Goal: Information Seeking & Learning: Learn about a topic

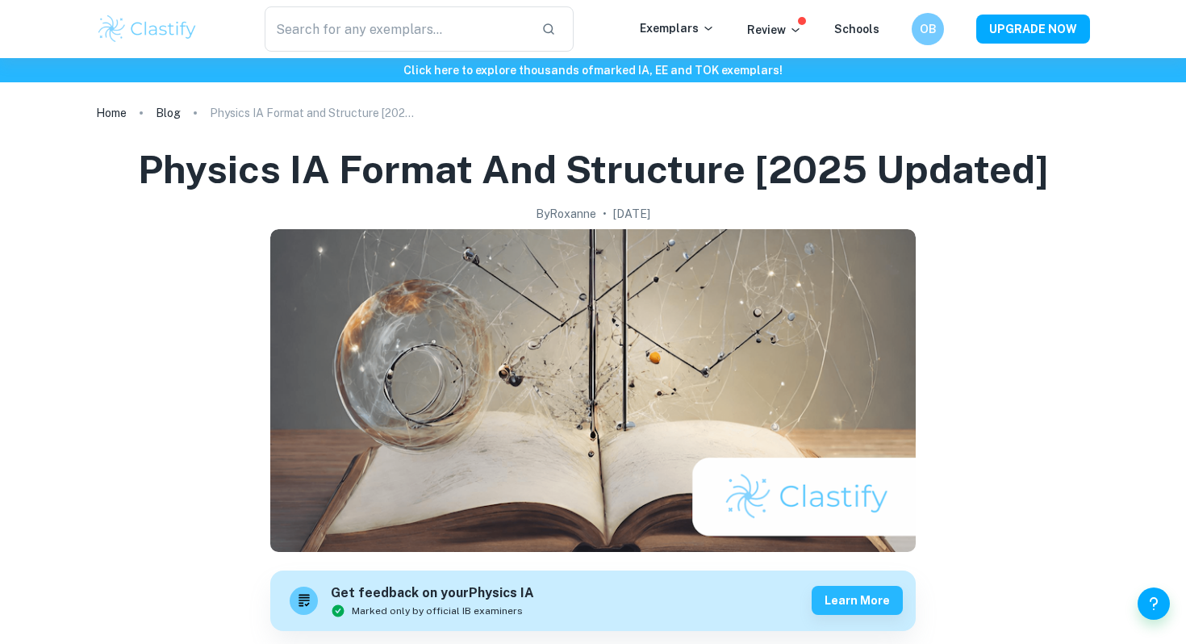
click at [637, 158] on h1 "Physics IA Format and Structure [2025 updated]" at bounding box center [593, 170] width 911 height 52
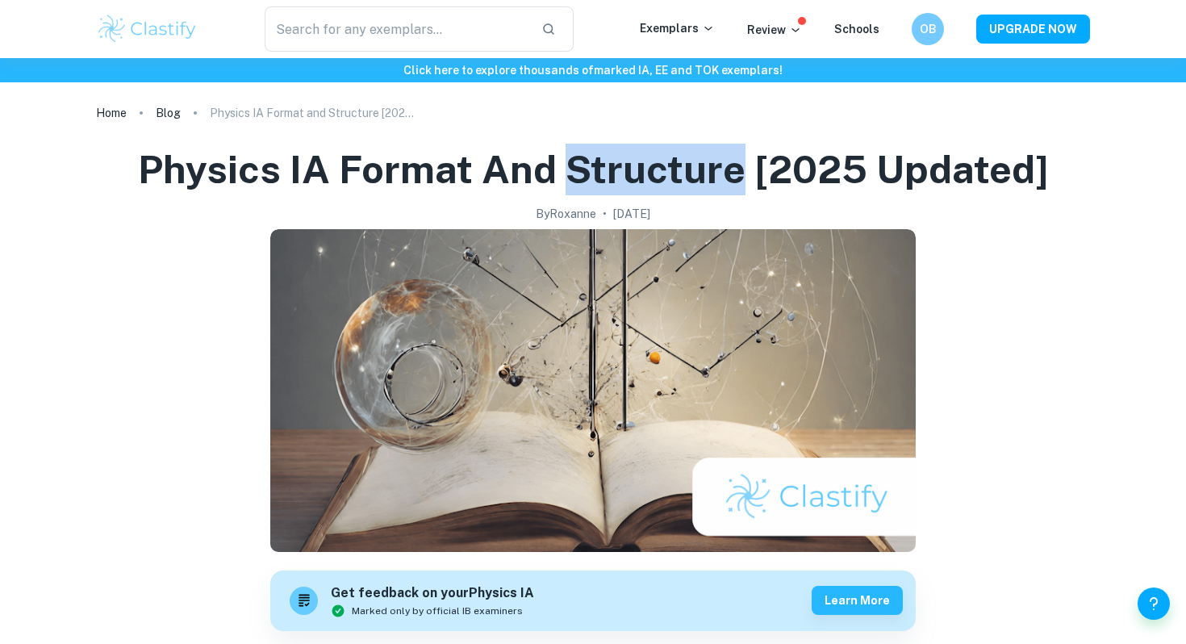
click at [637, 158] on h1 "Physics IA Format and Structure [2025 updated]" at bounding box center [593, 170] width 911 height 52
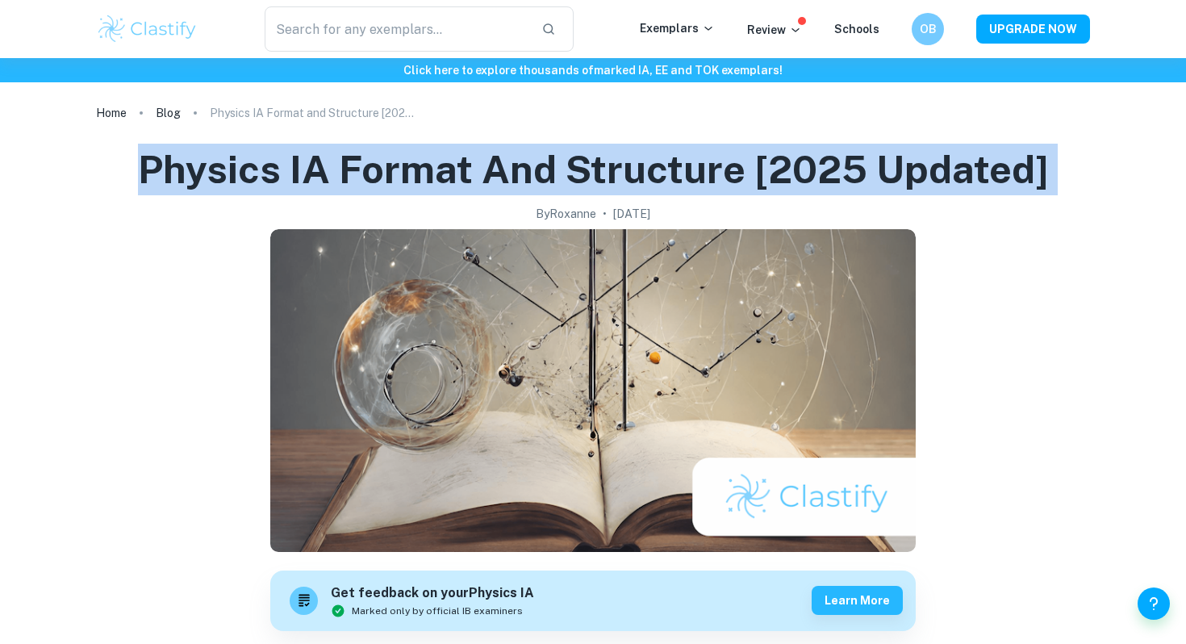
click at [637, 158] on h1 "Physics IA Format and Structure [2025 updated]" at bounding box center [593, 170] width 911 height 52
copy h1 "Physics IA Format and Structure [2025 updated]"
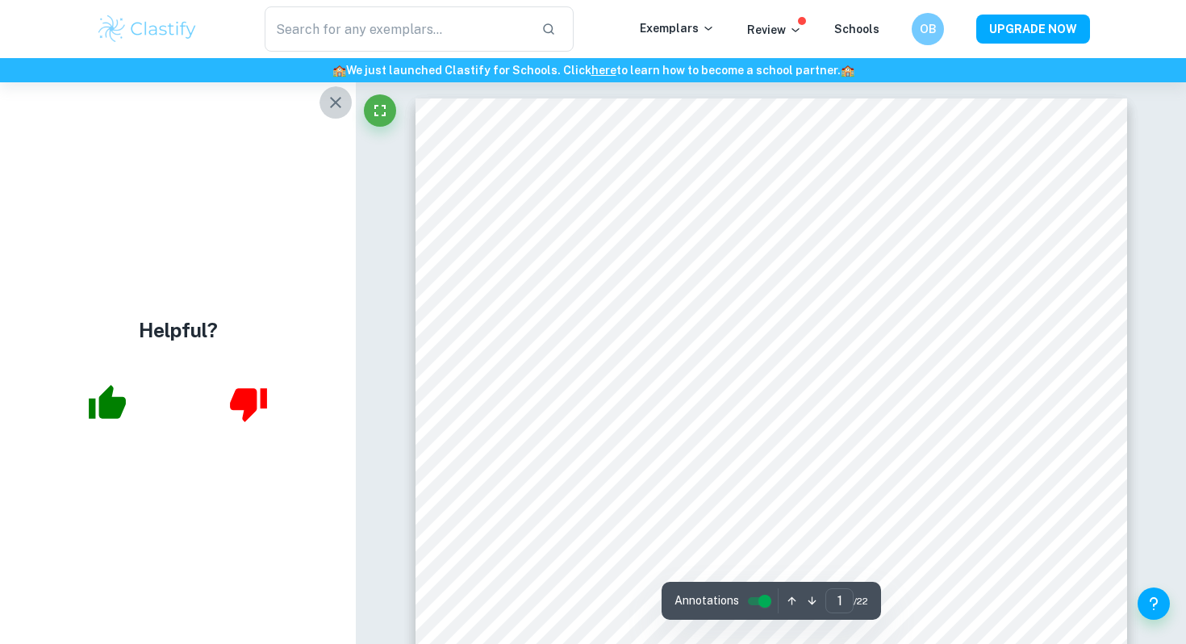
click at [336, 91] on button "button" at bounding box center [335, 102] width 32 height 32
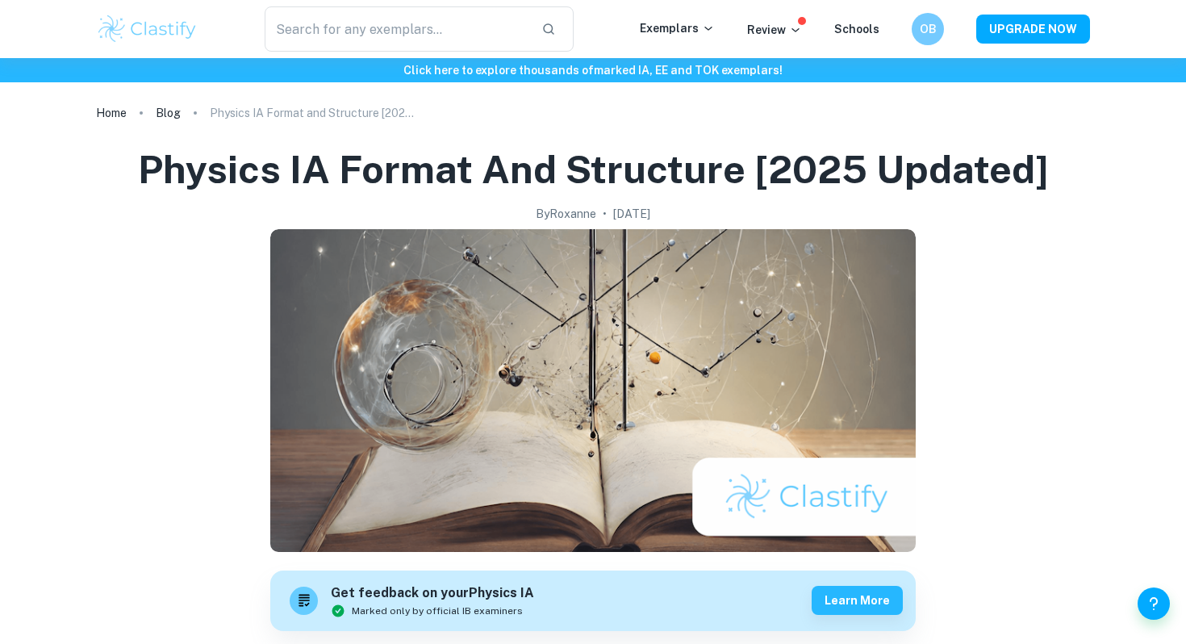
click at [183, 21] on img at bounding box center [147, 29] width 102 height 32
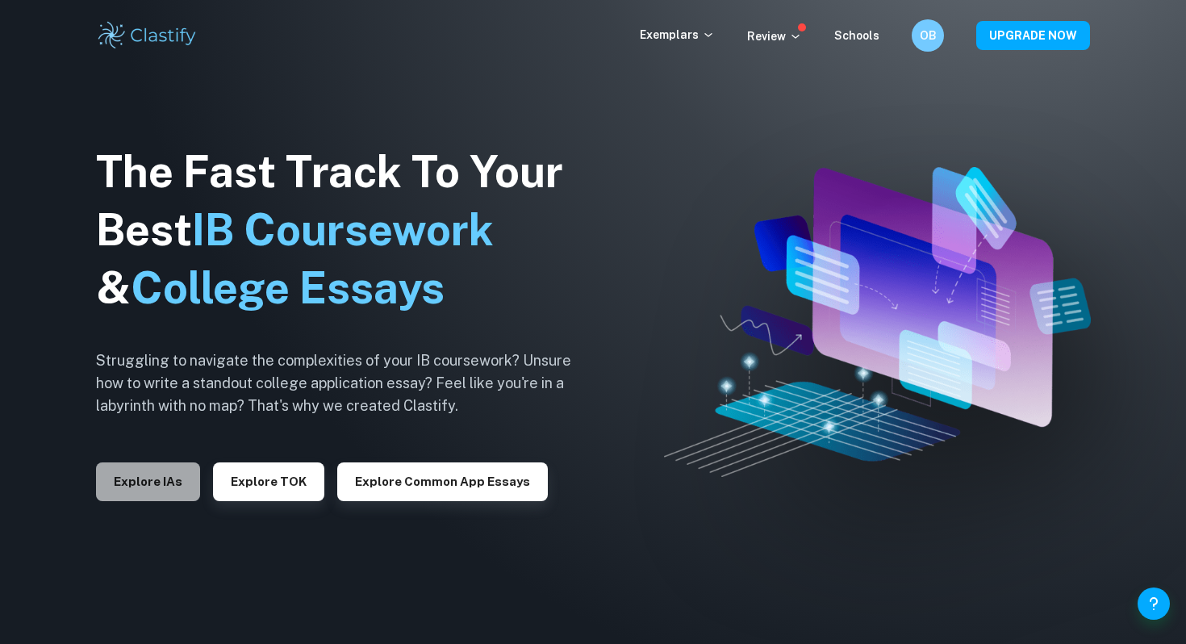
click at [137, 474] on button "Explore IAs" at bounding box center [148, 481] width 104 height 39
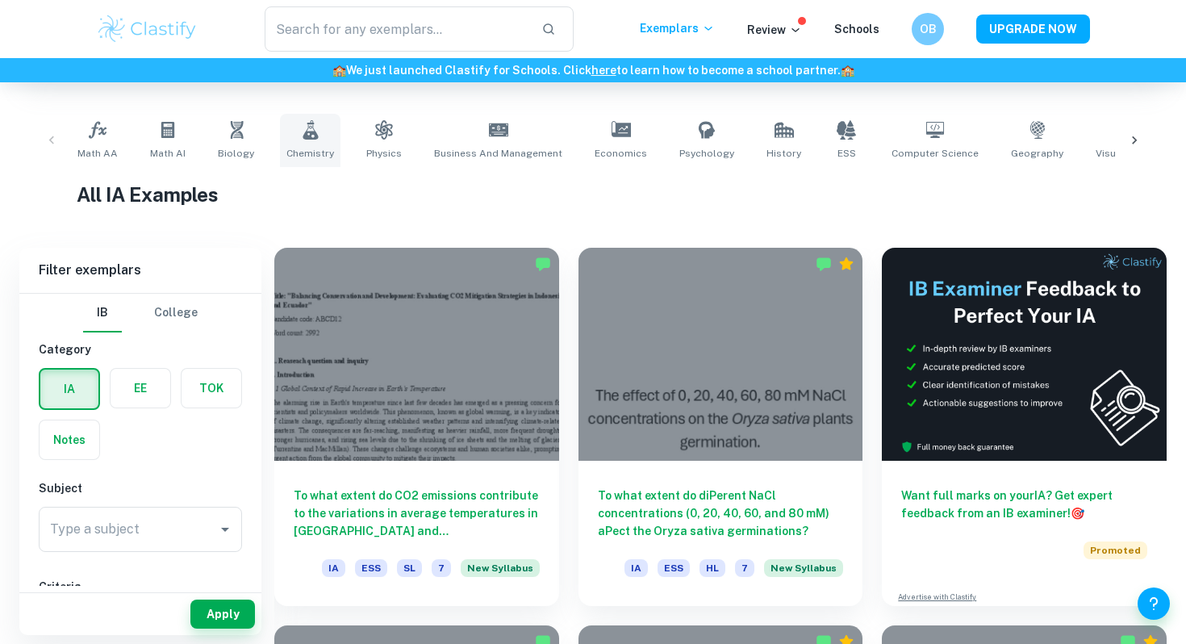
scroll to position [295, 0]
click at [375, 128] on icon at bounding box center [383, 130] width 17 height 19
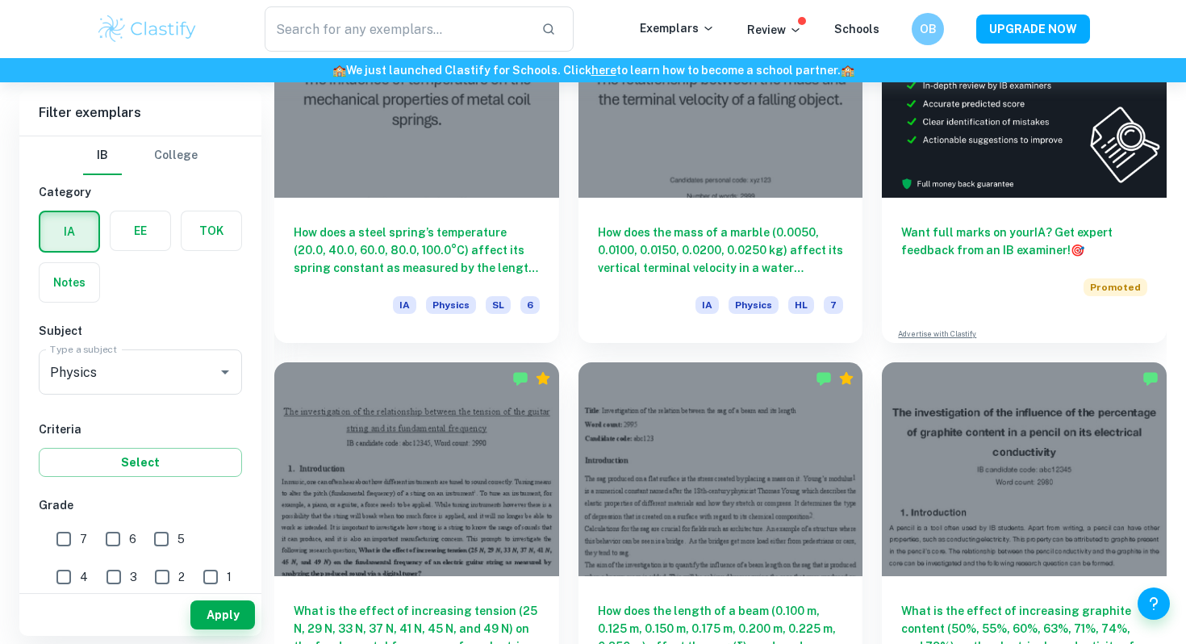
scroll to position [571, 0]
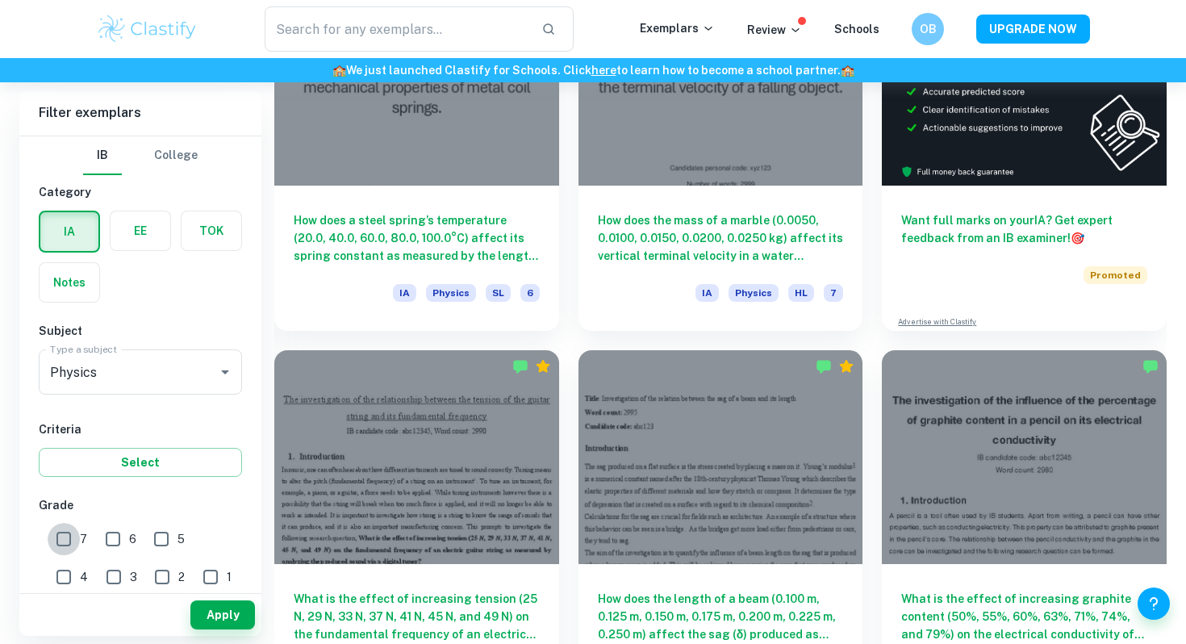
click at [77, 530] on input "7" at bounding box center [64, 539] width 32 height 32
checkbox input "true"
click at [138, 532] on div "6" at bounding box center [124, 536] width 48 height 37
click at [118, 536] on input "6" at bounding box center [113, 539] width 32 height 32
checkbox input "true"
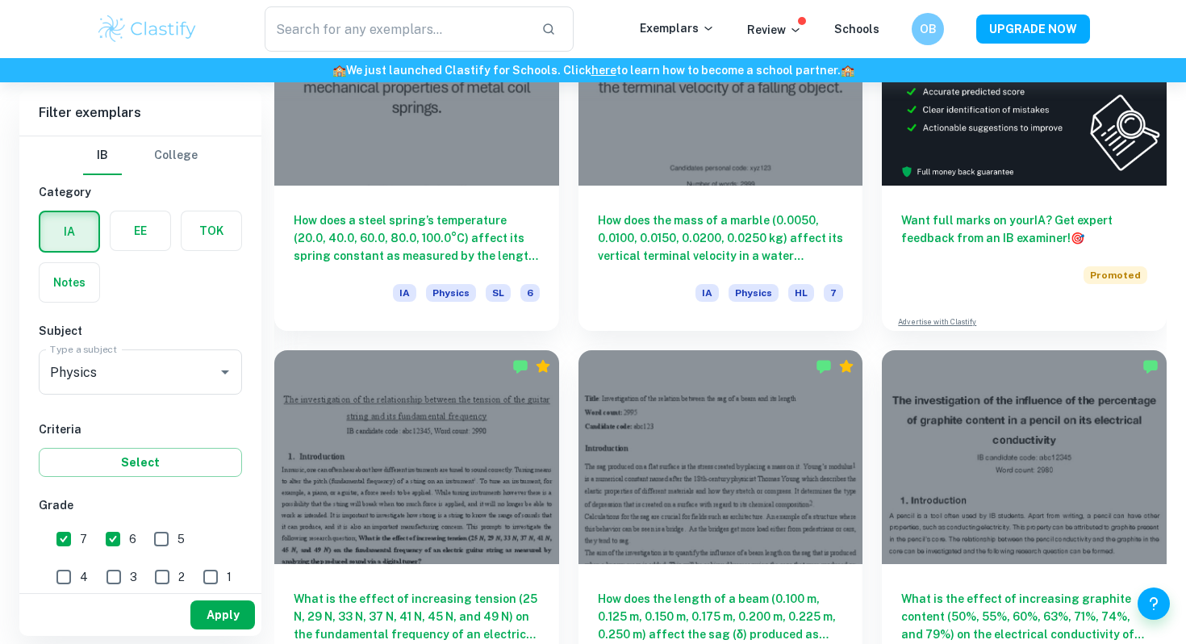
click at [232, 615] on button "Apply" at bounding box center [222, 614] width 65 height 29
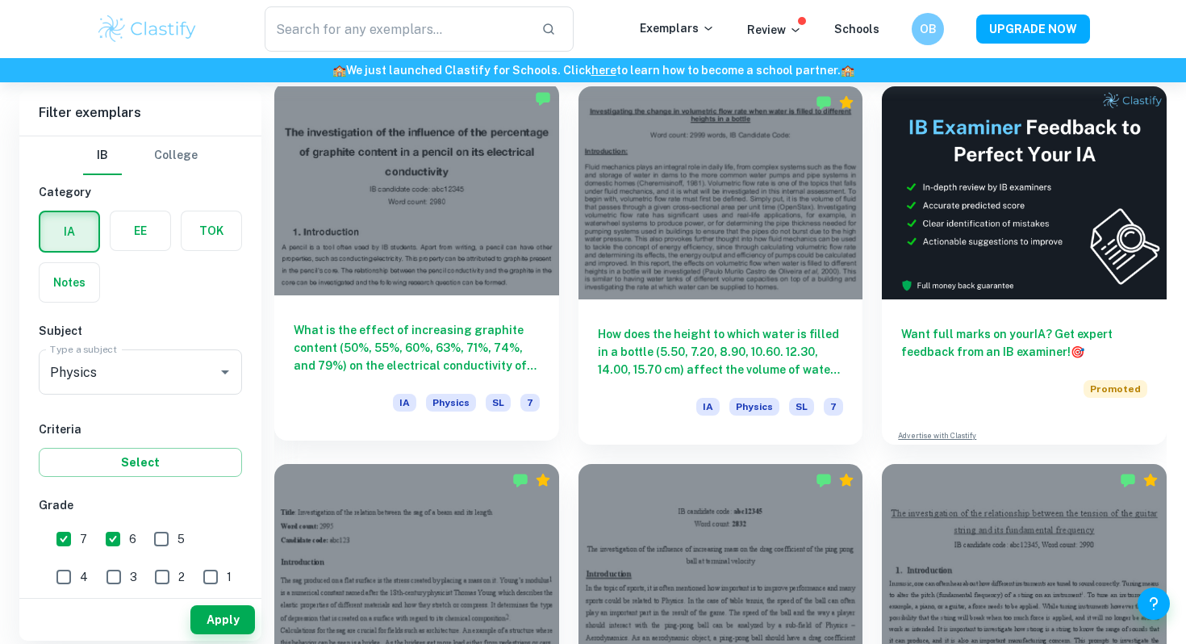
scroll to position [503, 0]
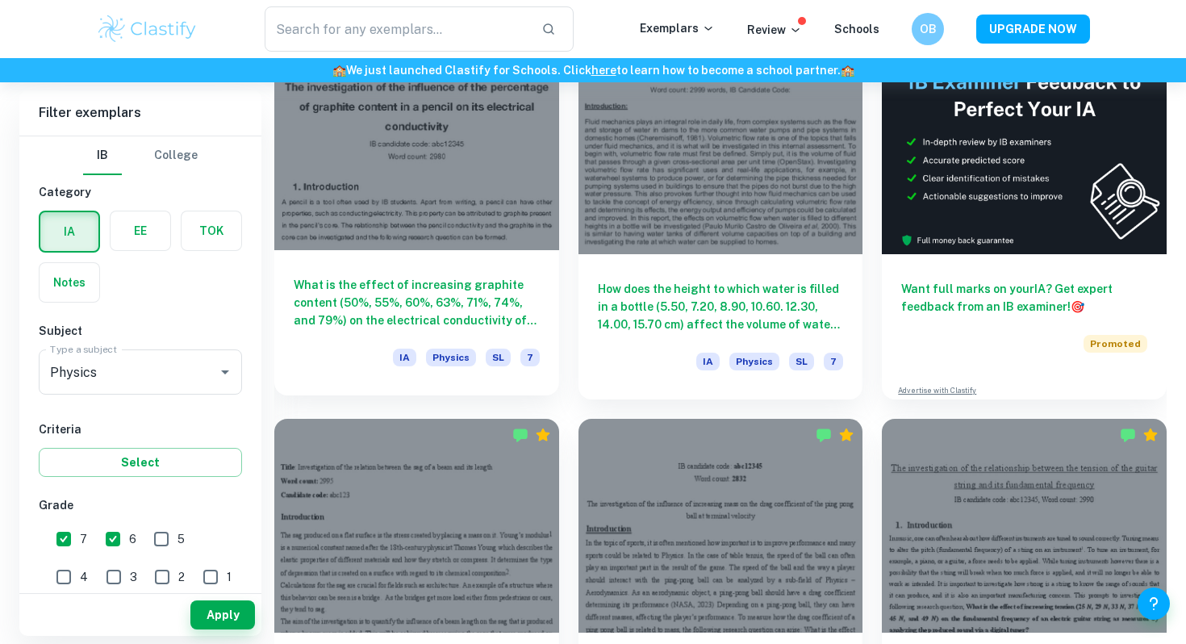
click at [444, 225] on div at bounding box center [416, 143] width 285 height 213
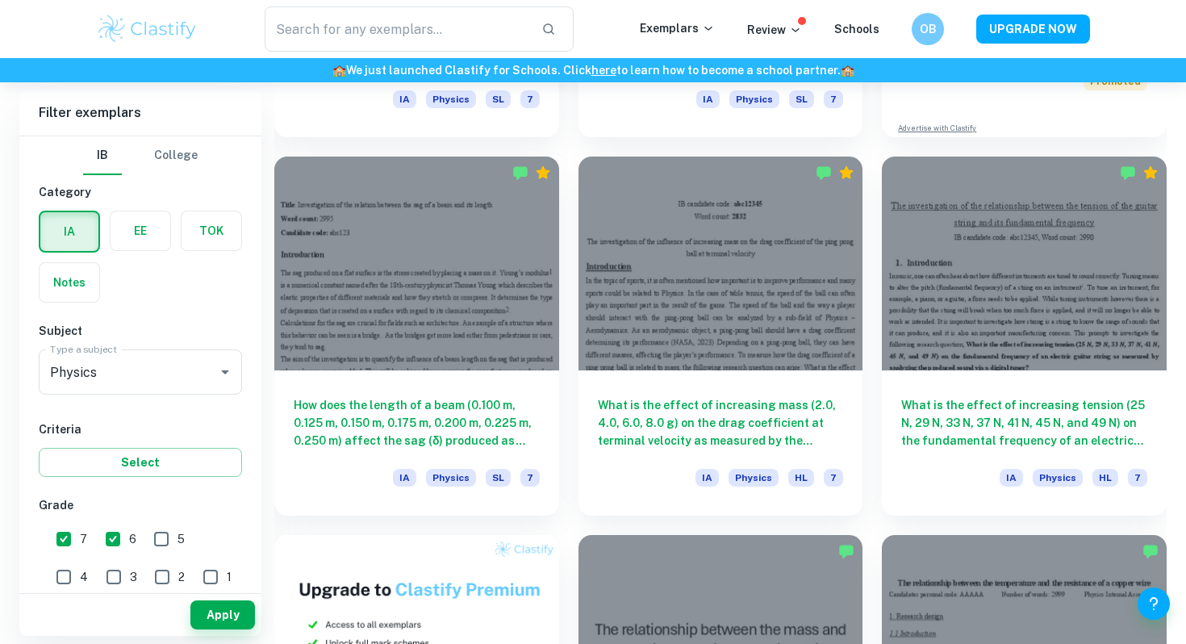
scroll to position [743, 0]
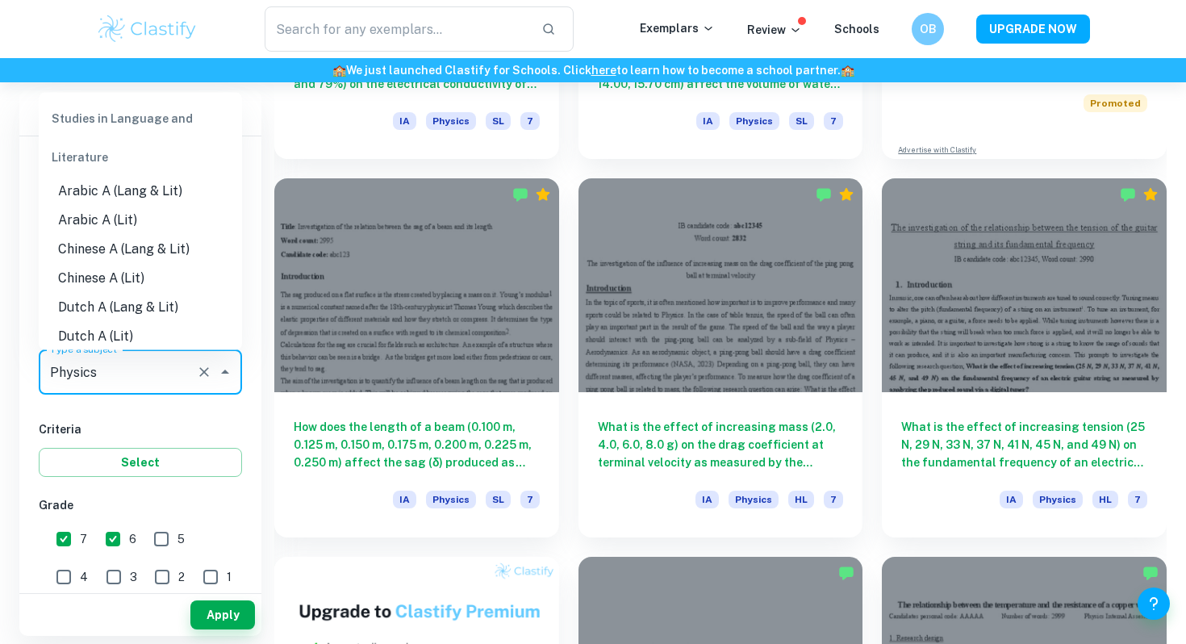
click at [150, 370] on input "Physics" at bounding box center [118, 372] width 144 height 31
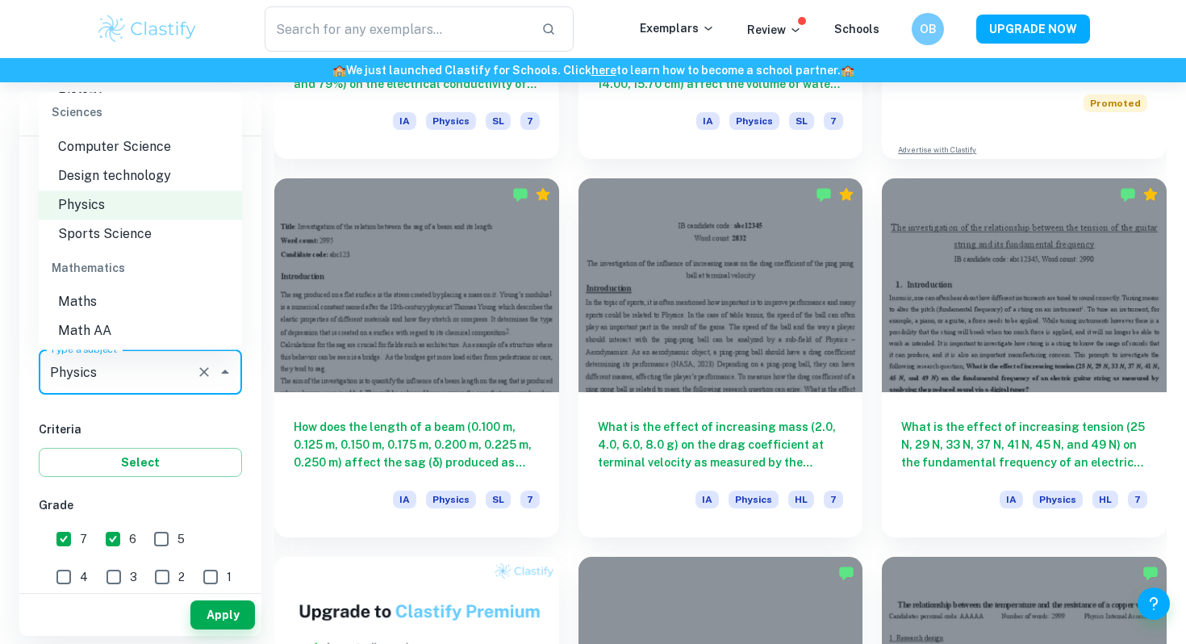
scroll to position [2057, 0]
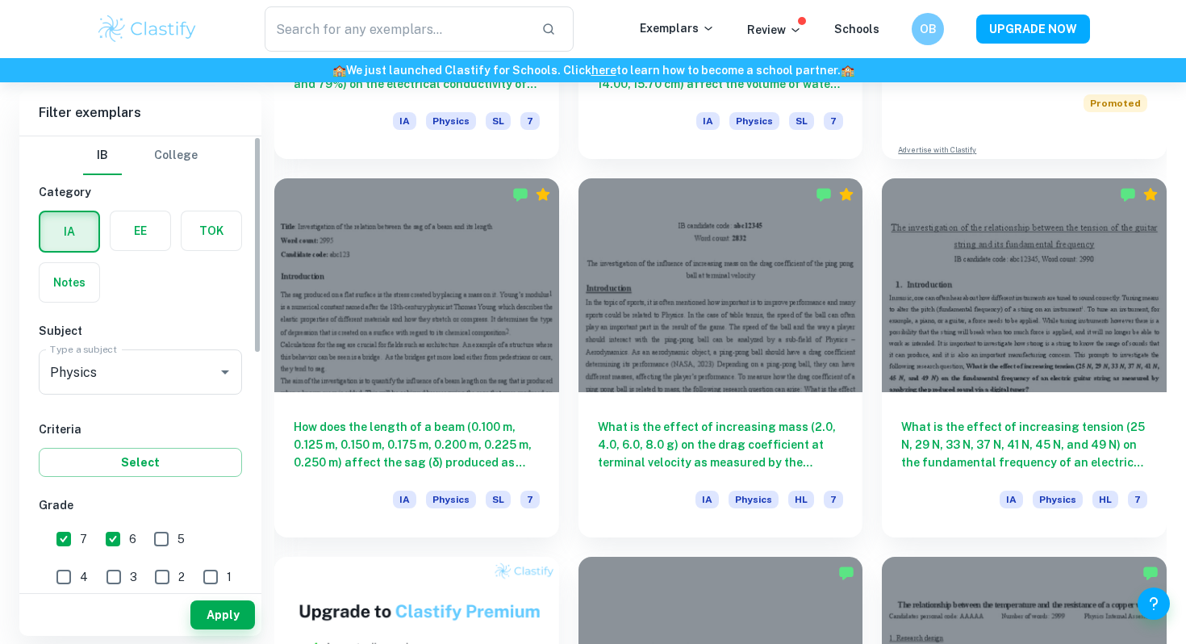
click at [142, 428] on h6 "Criteria" at bounding box center [140, 429] width 203 height 18
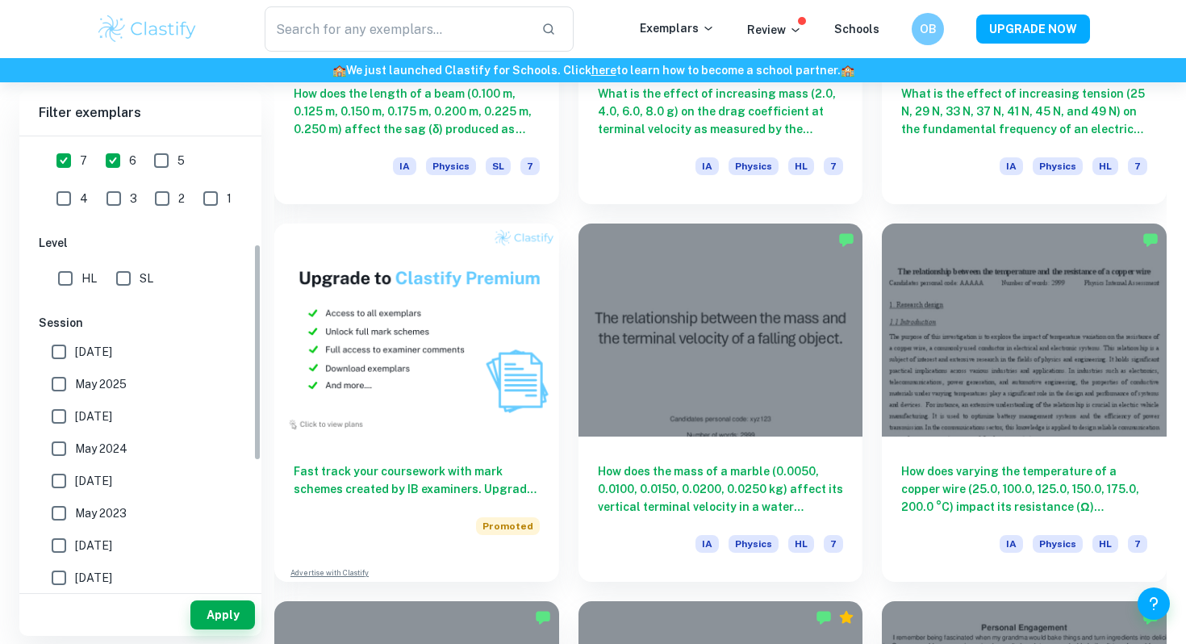
scroll to position [482, 0]
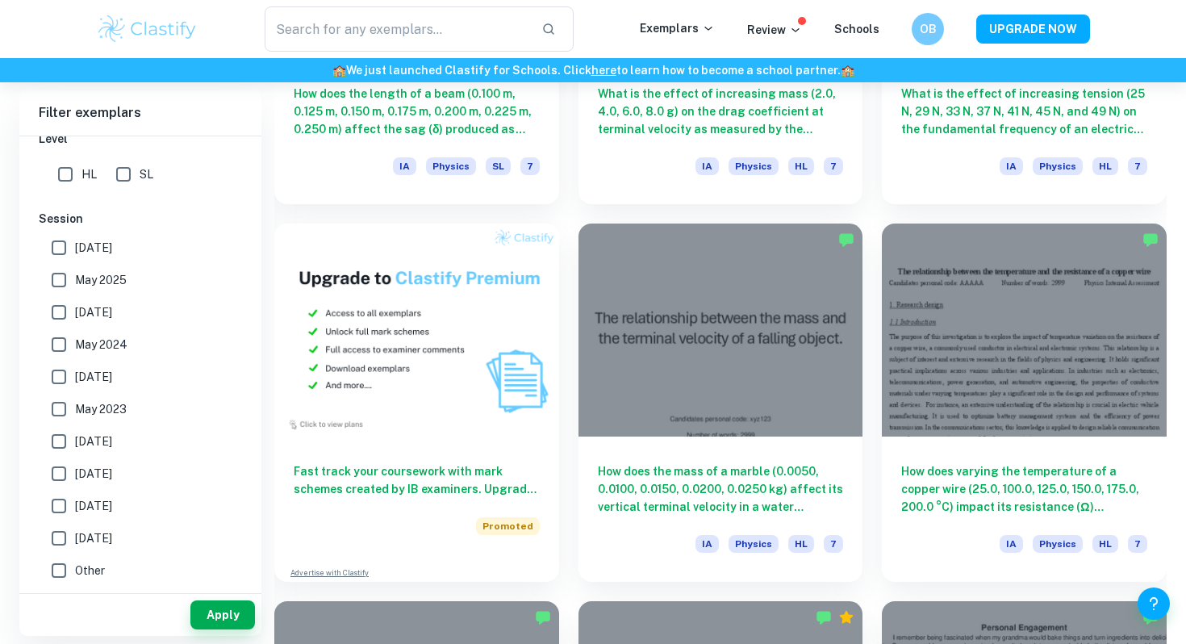
click at [81, 181] on span "HL" at bounding box center [88, 174] width 15 height 18
click at [81, 181] on input "HL" at bounding box center [65, 174] width 32 height 32
checkbox input "true"
click at [223, 614] on button "Apply" at bounding box center [222, 614] width 65 height 29
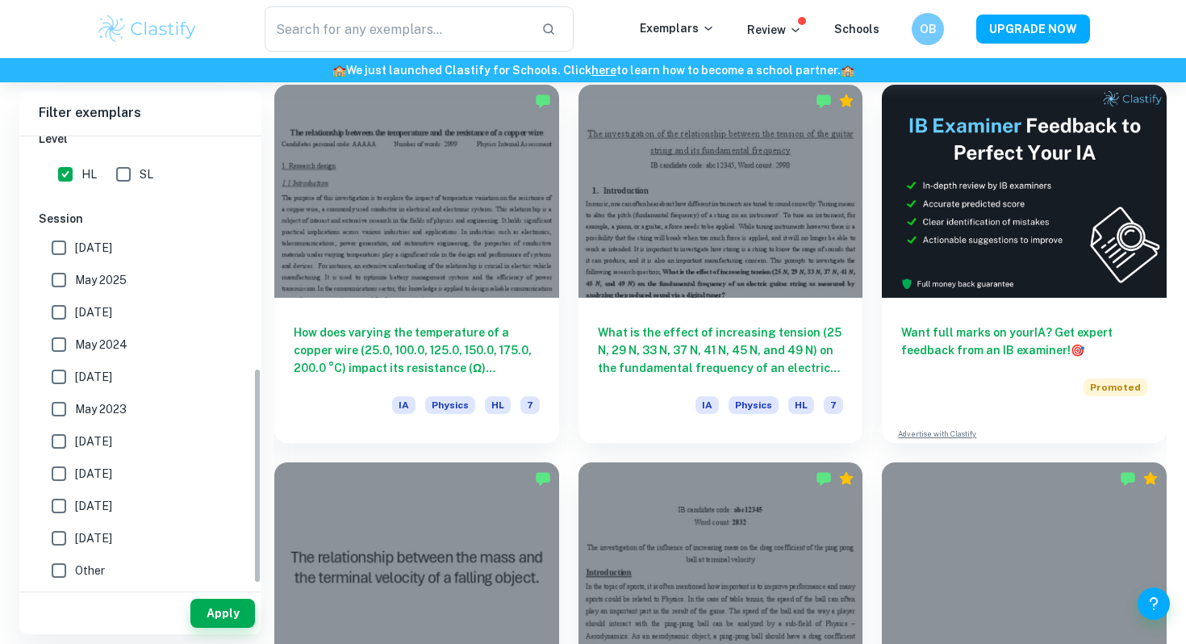
scroll to position [476, 0]
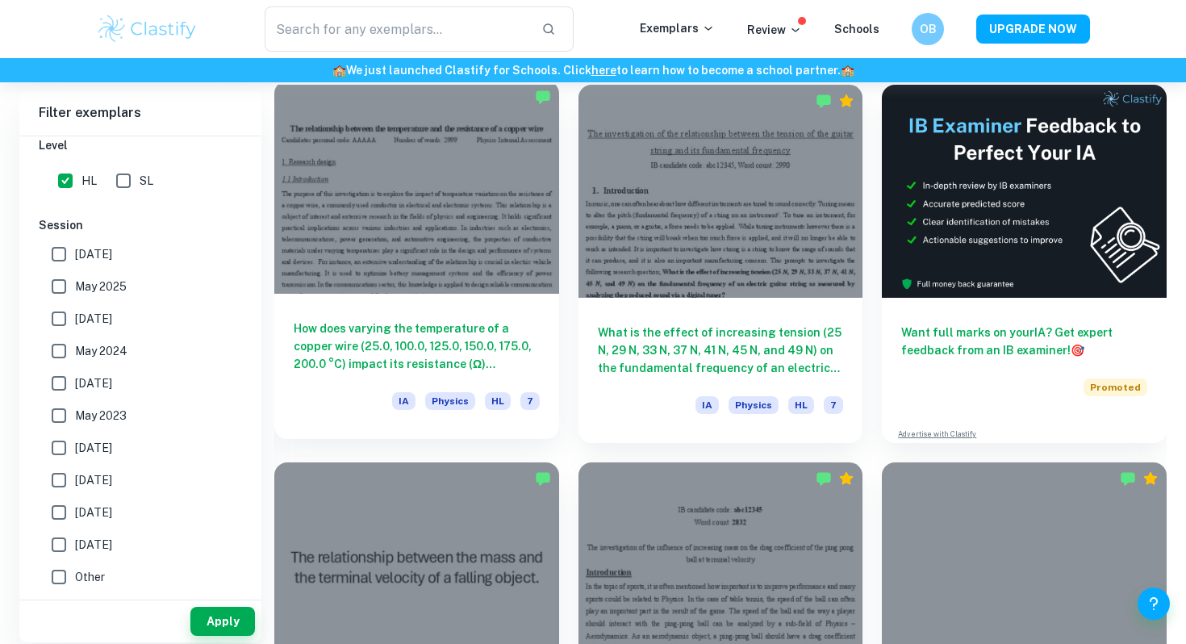
click at [505, 294] on div "How does varying the temperature of a copper wire (25.0, 100.0, 125.0, 150.0, 1…" at bounding box center [416, 366] width 285 height 145
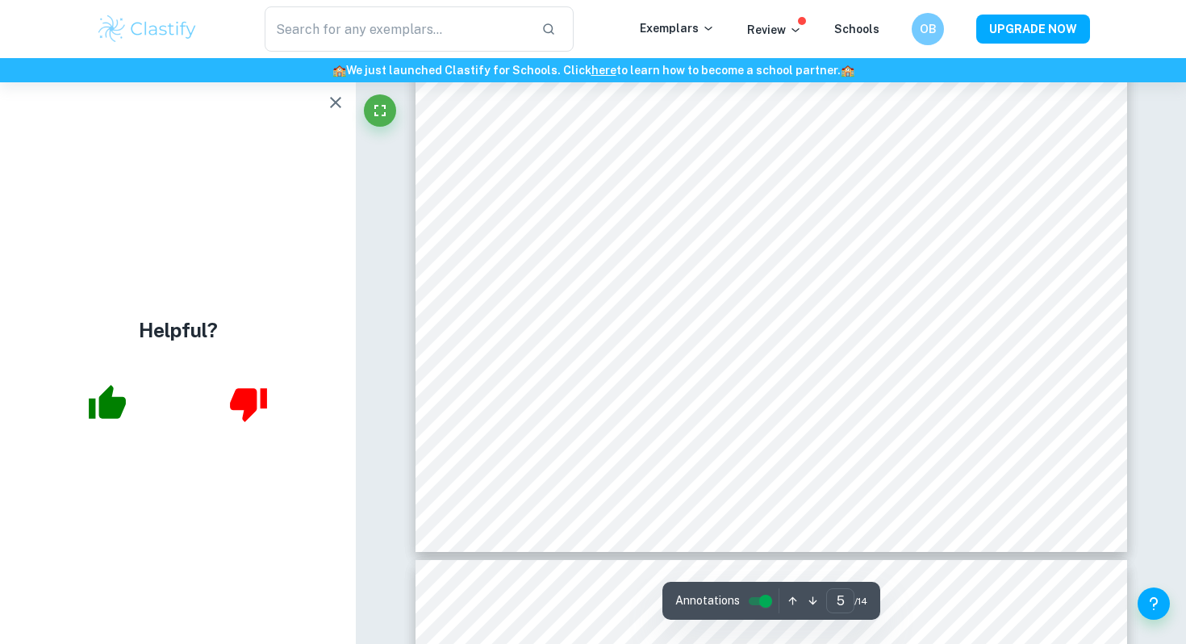
scroll to position [4840, 0]
click at [327, 99] on icon "button" at bounding box center [335, 102] width 19 height 19
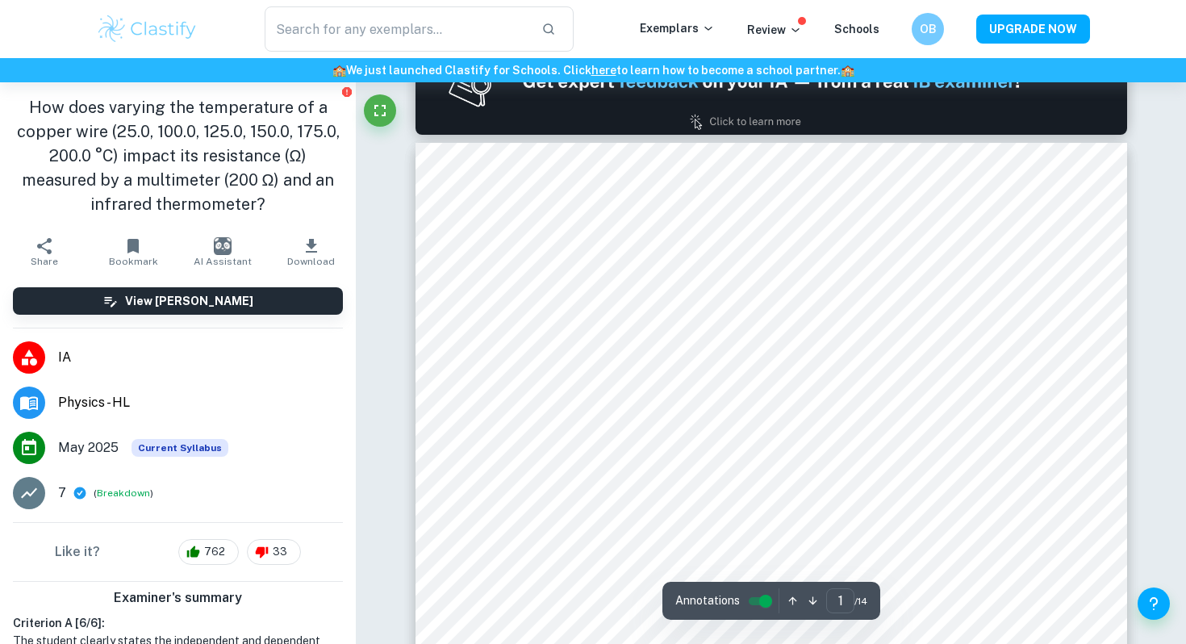
scroll to position [0, 0]
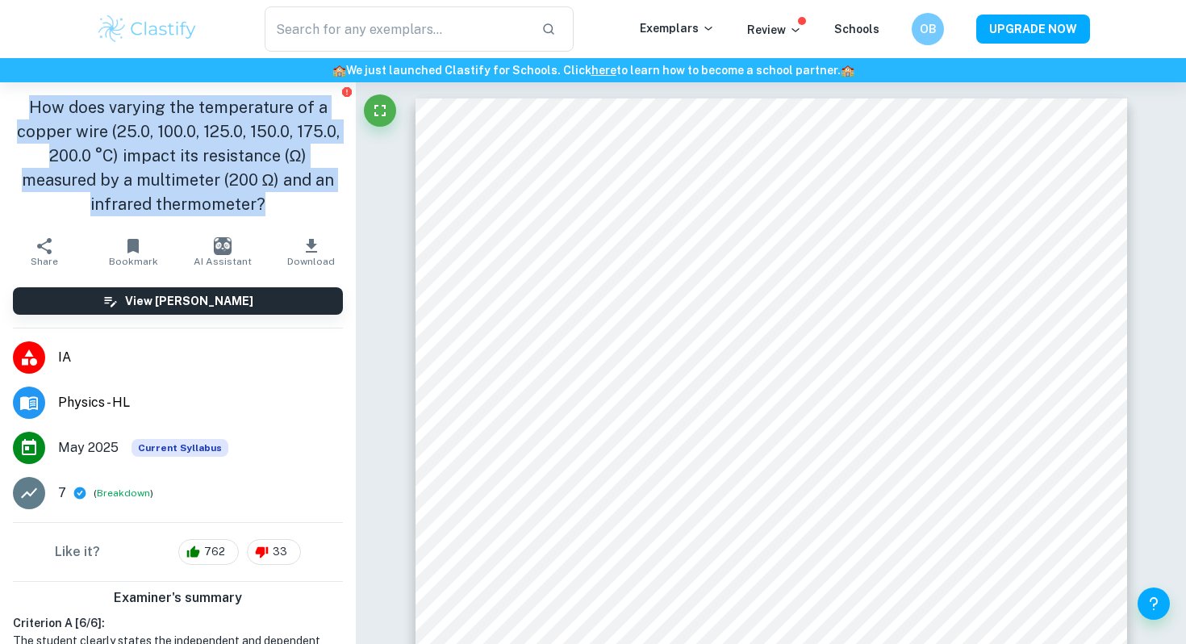
drag, startPoint x: 263, startPoint y: 200, endPoint x: 34, endPoint y: 106, distance: 247.5
click at [34, 106] on h1 "How does varying the temperature of a copper wire (25.0, 100.0, 125.0, 150.0, 1…" at bounding box center [178, 155] width 330 height 121
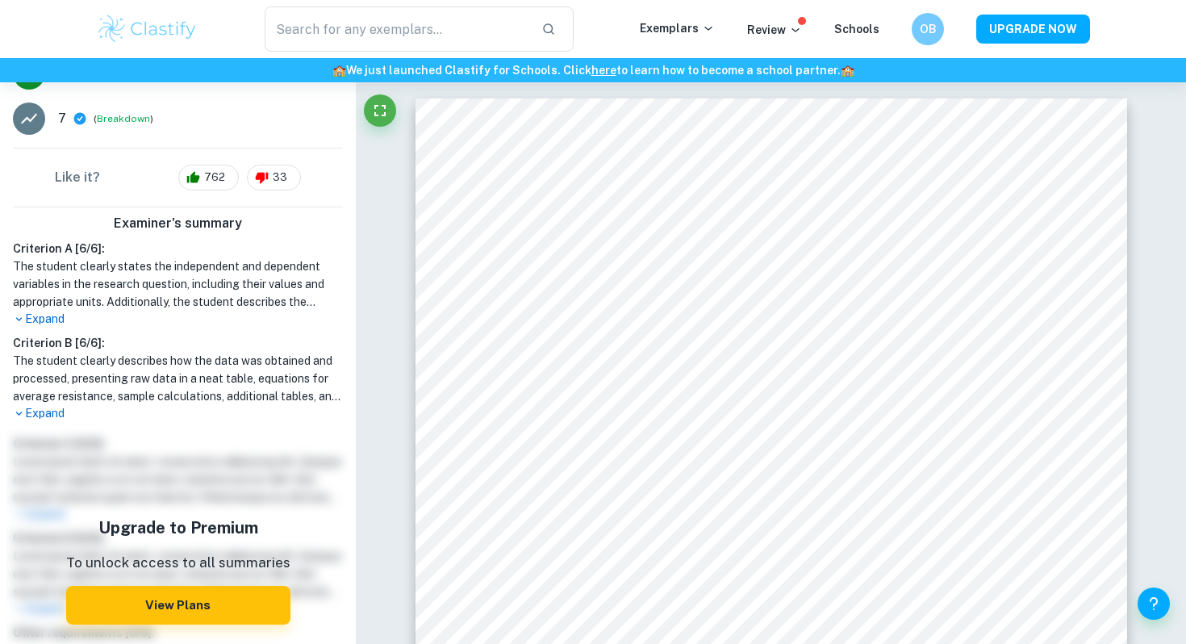
scroll to position [403, 0]
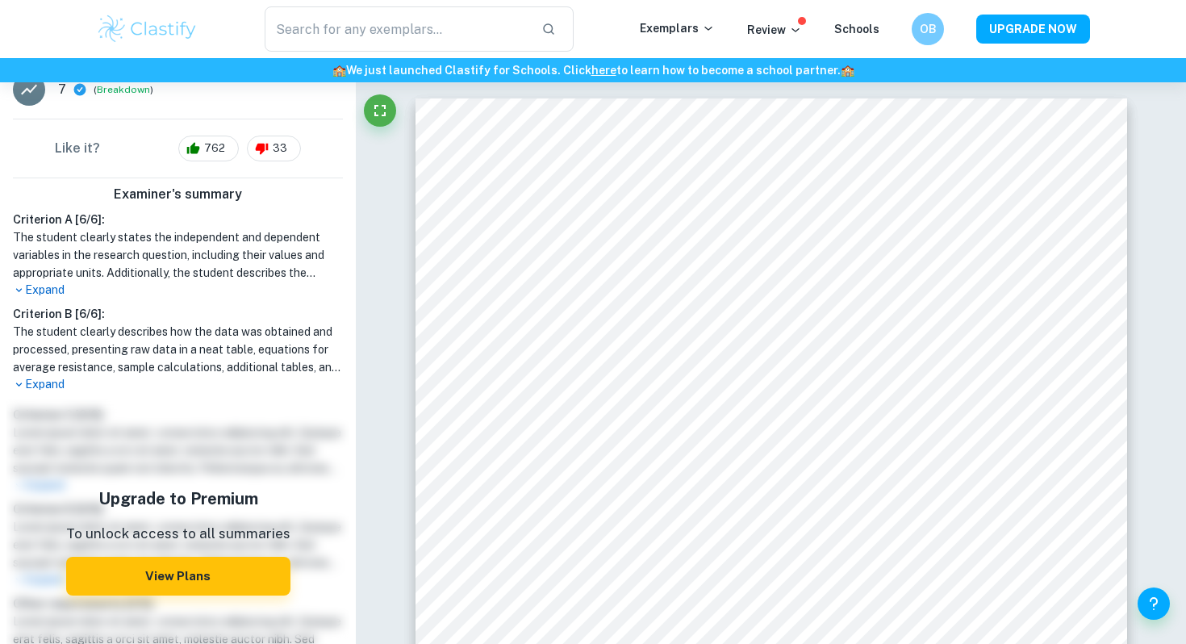
click at [45, 380] on p "Expand" at bounding box center [178, 384] width 330 height 17
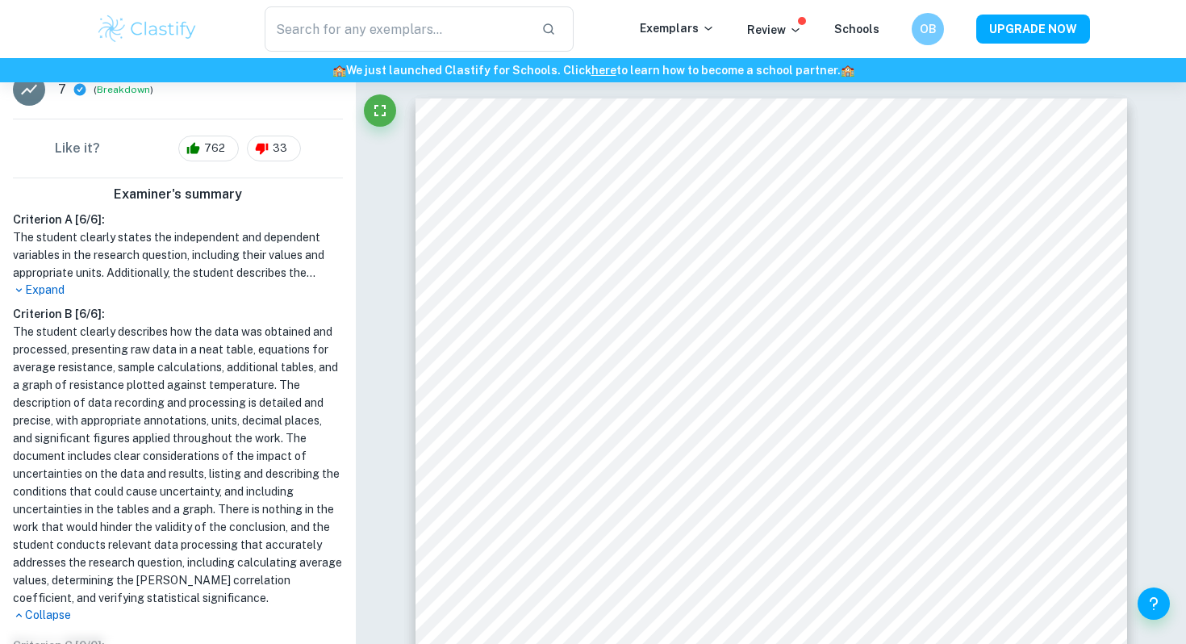
click at [45, 287] on p "Expand" at bounding box center [178, 290] width 330 height 17
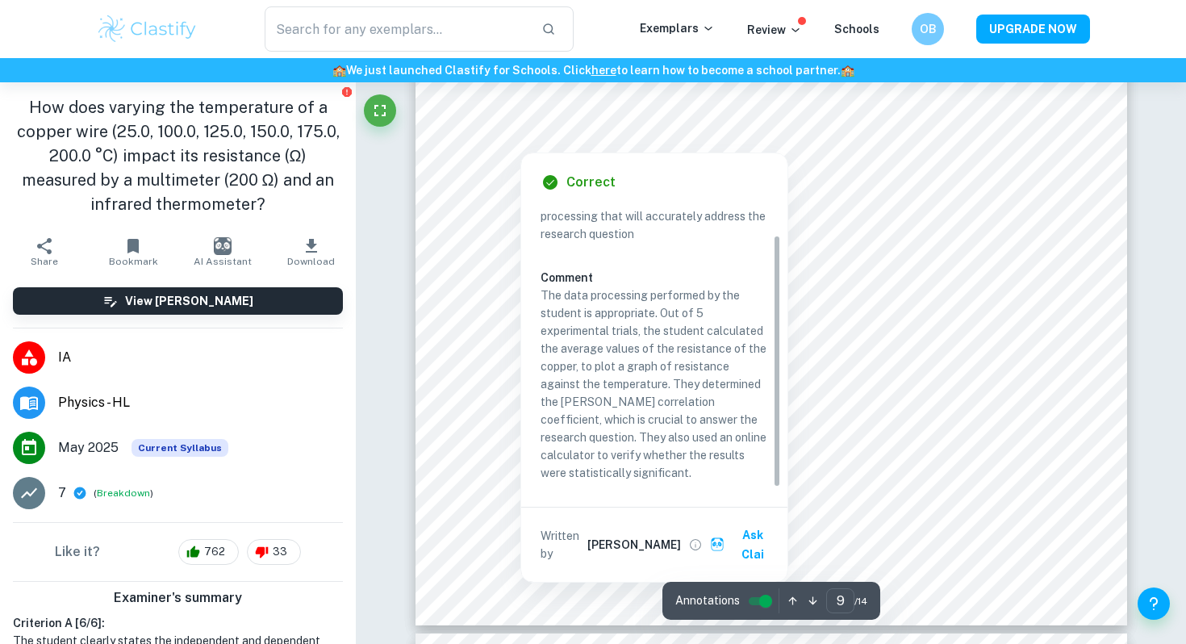
scroll to position [9018, 0]
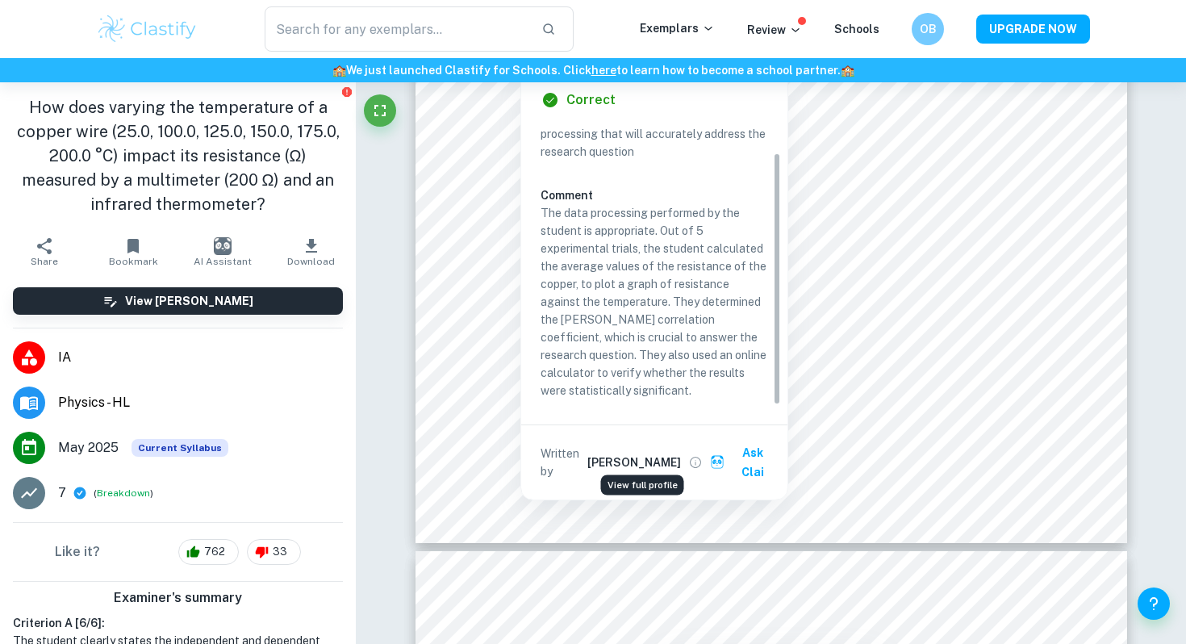
click at [688, 455] on icon "View full profile" at bounding box center [695, 462] width 15 height 15
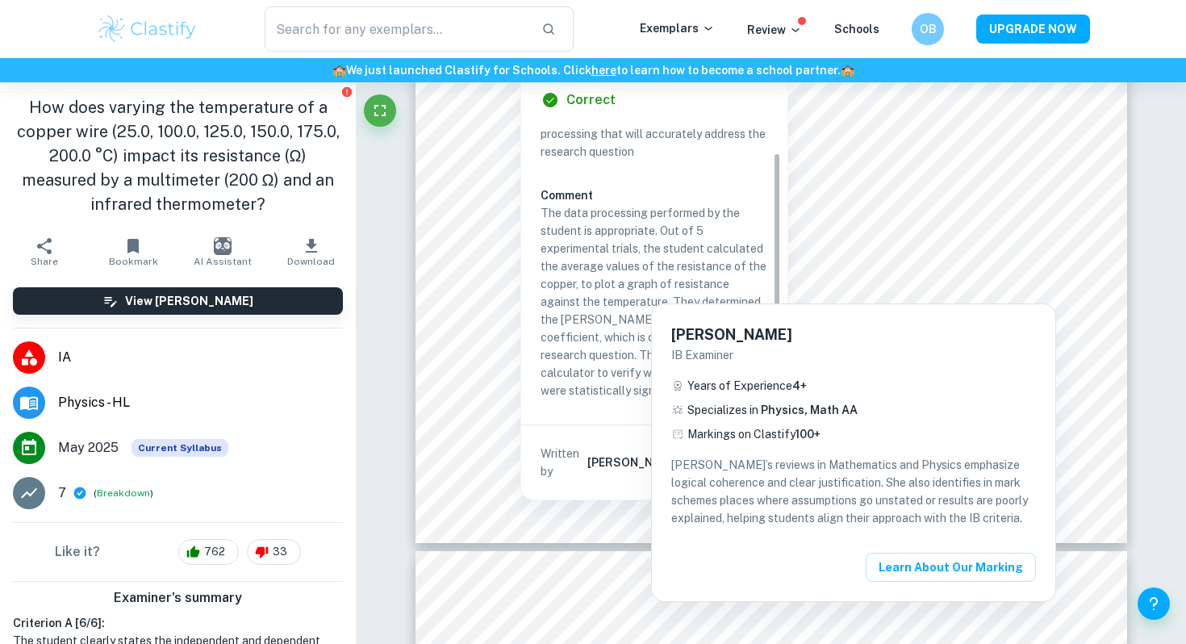
click at [894, 221] on div at bounding box center [593, 322] width 1186 height 644
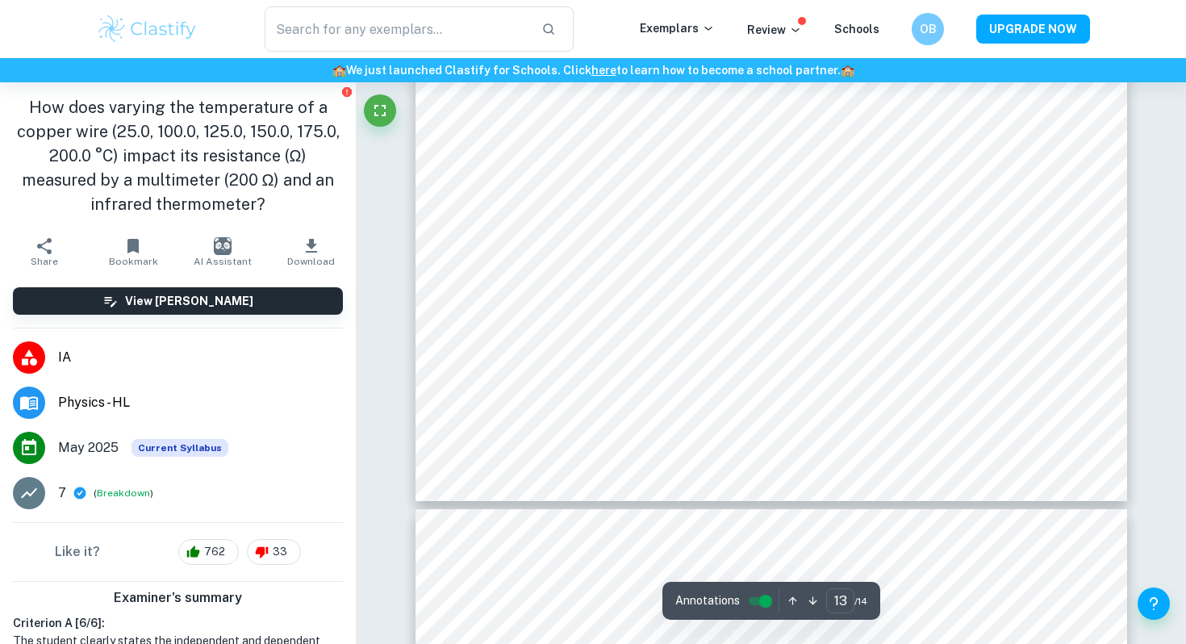
scroll to position [13116, 0]
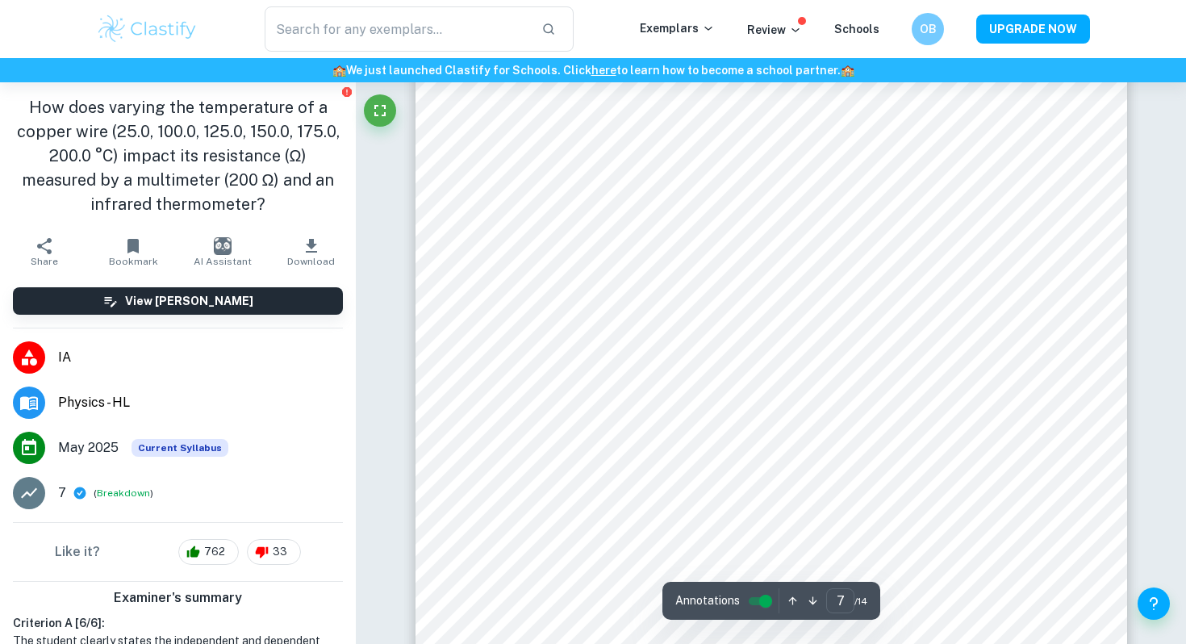
type input "6"
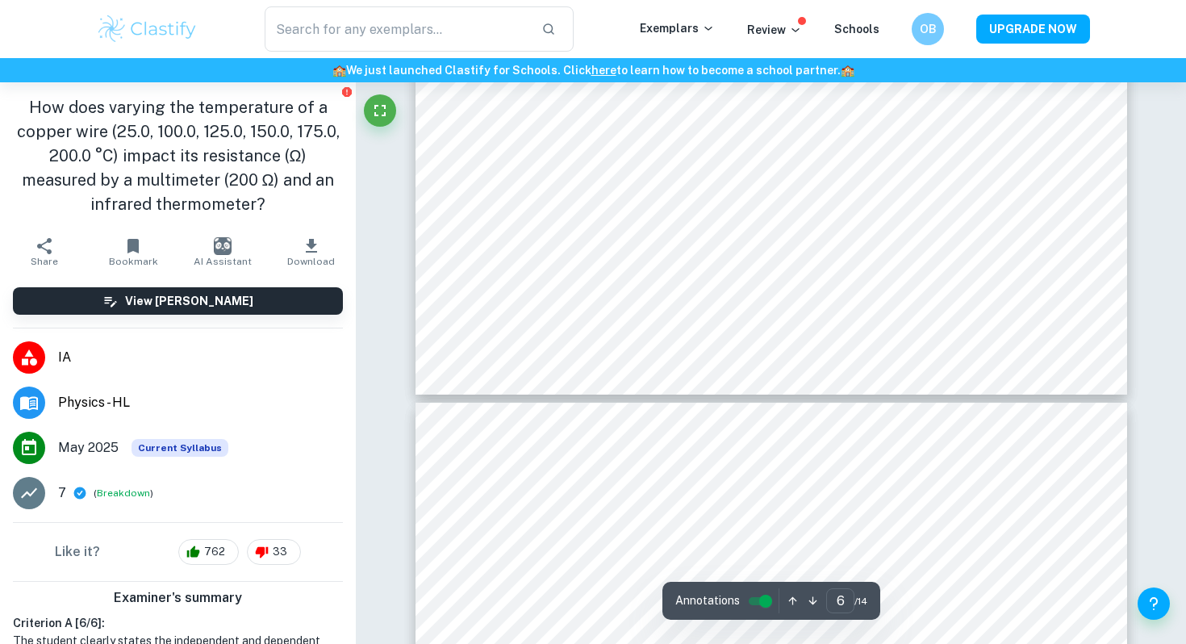
scroll to position [5841, 0]
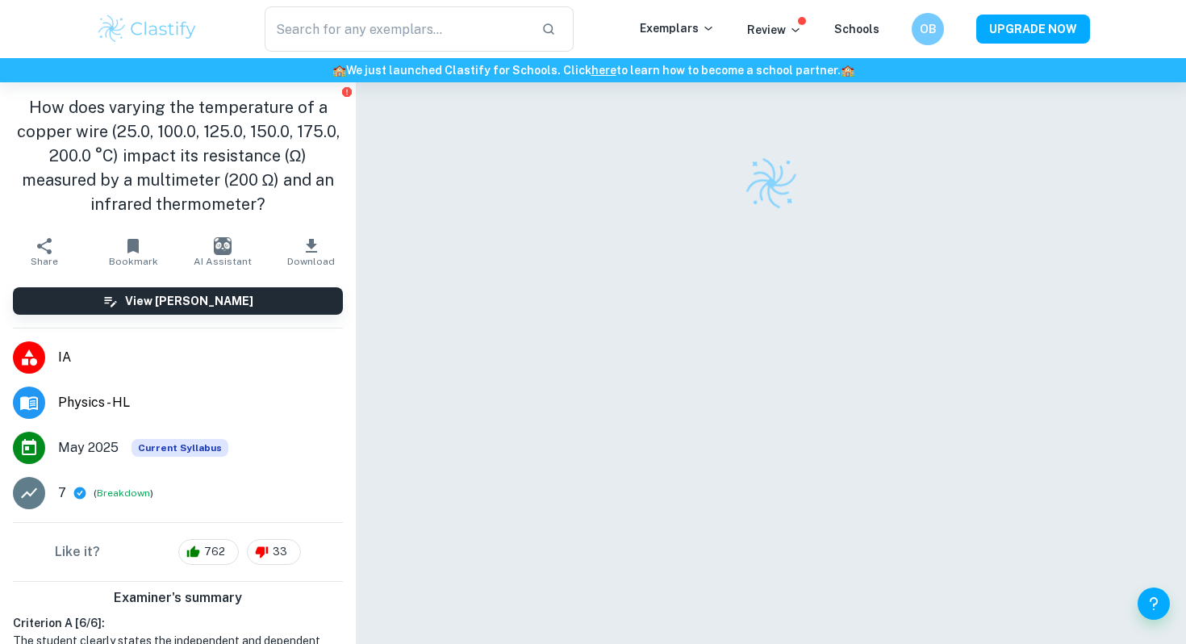
scroll to position [82, 0]
